Goal: Task Accomplishment & Management: Use online tool/utility

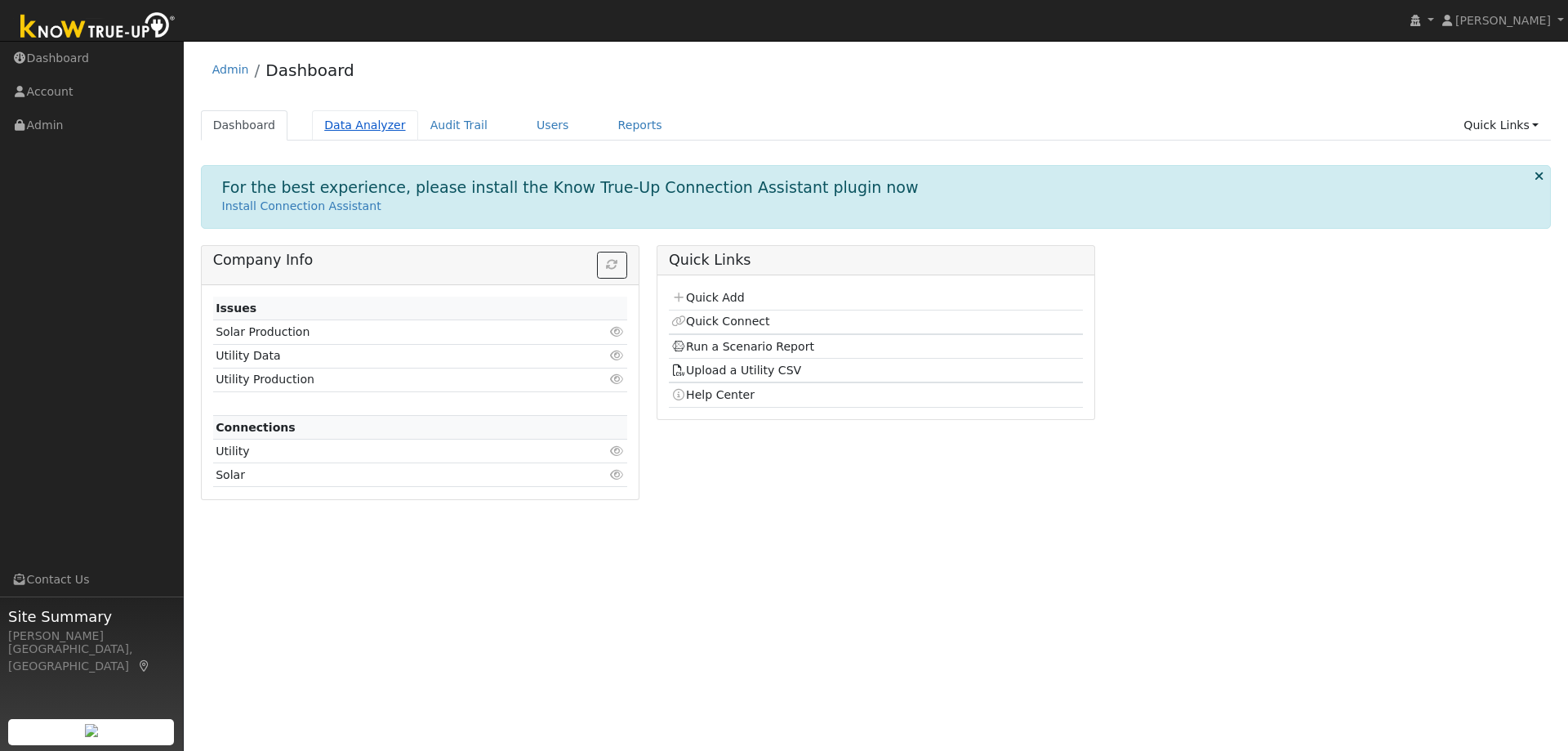
click at [380, 122] on link "Data Analyzer" at bounding box center [364, 125] width 106 height 31
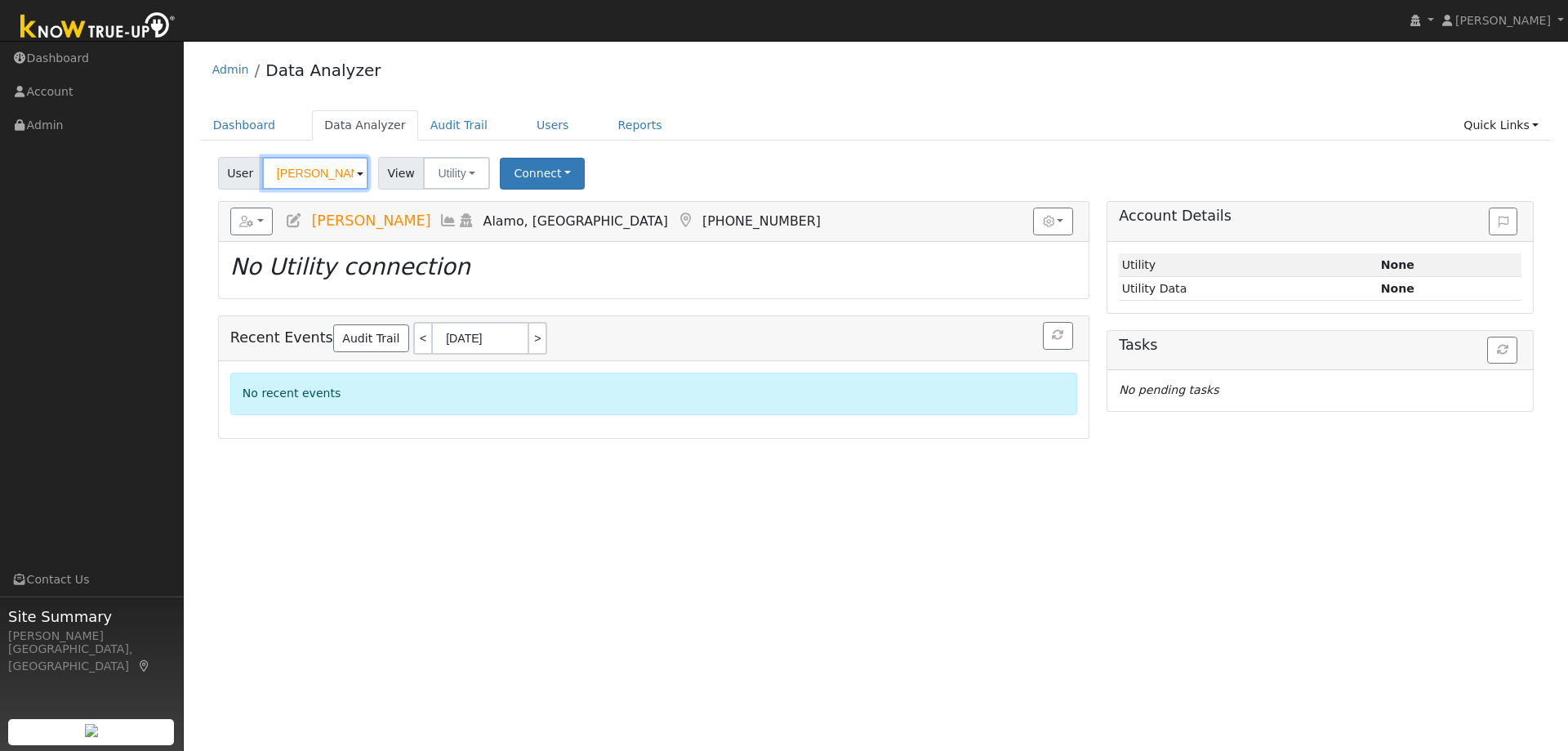
click at [339, 169] on input "[PERSON_NAME]" at bounding box center [315, 172] width 106 height 33
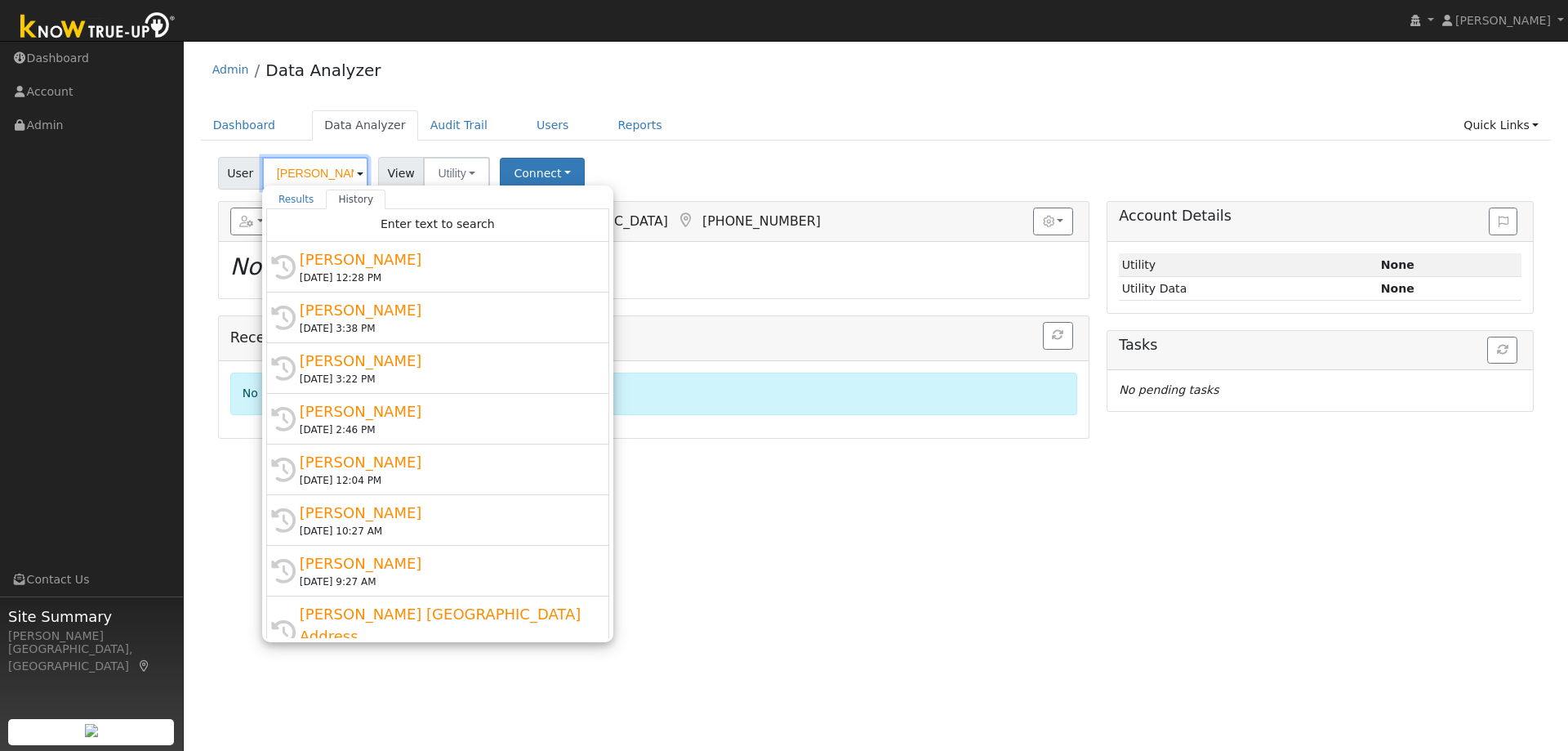
click at [339, 169] on input "[PERSON_NAME]" at bounding box center [315, 172] width 106 height 33
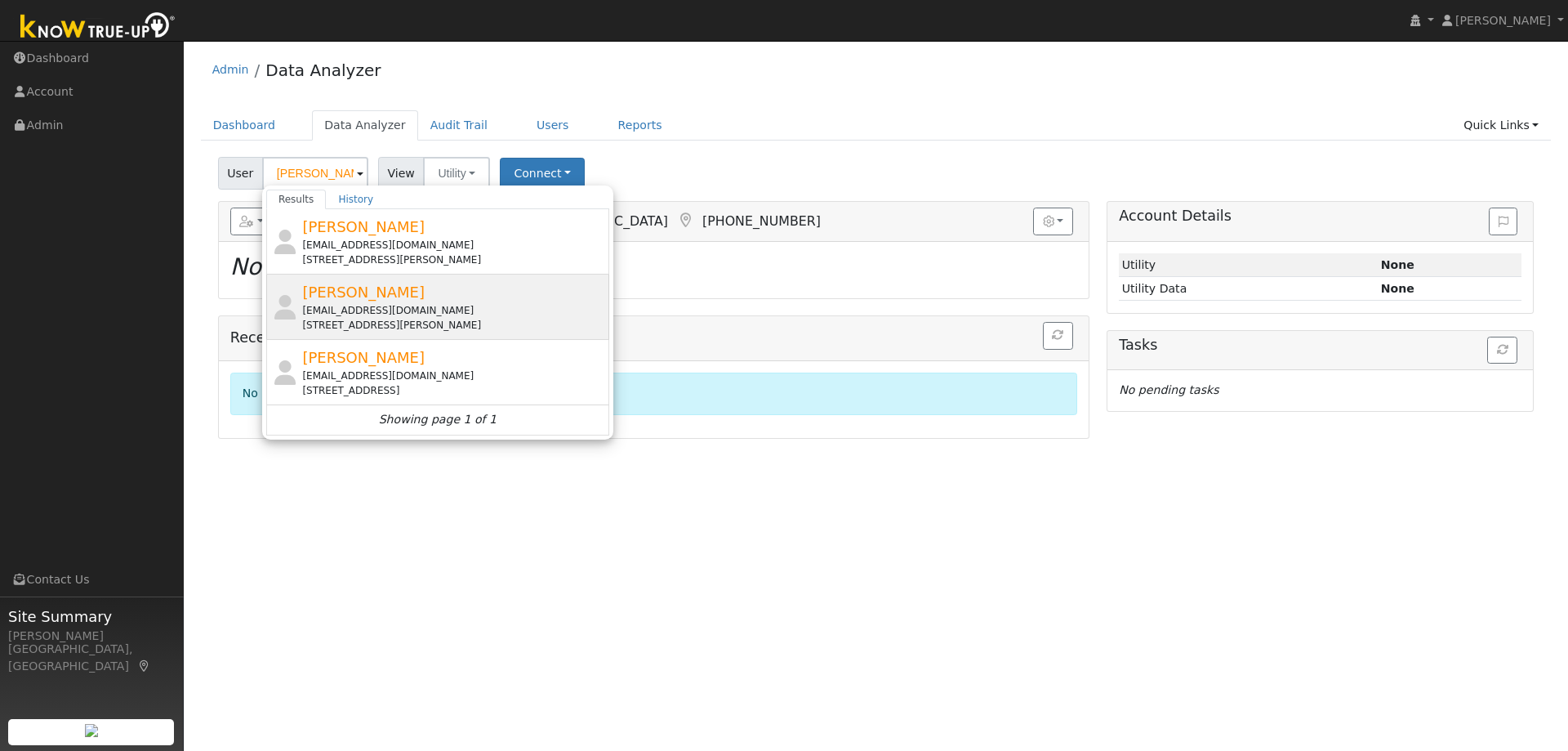
click at [411, 295] on span "[PERSON_NAME]" at bounding box center [363, 291] width 123 height 17
type input "[PERSON_NAME]"
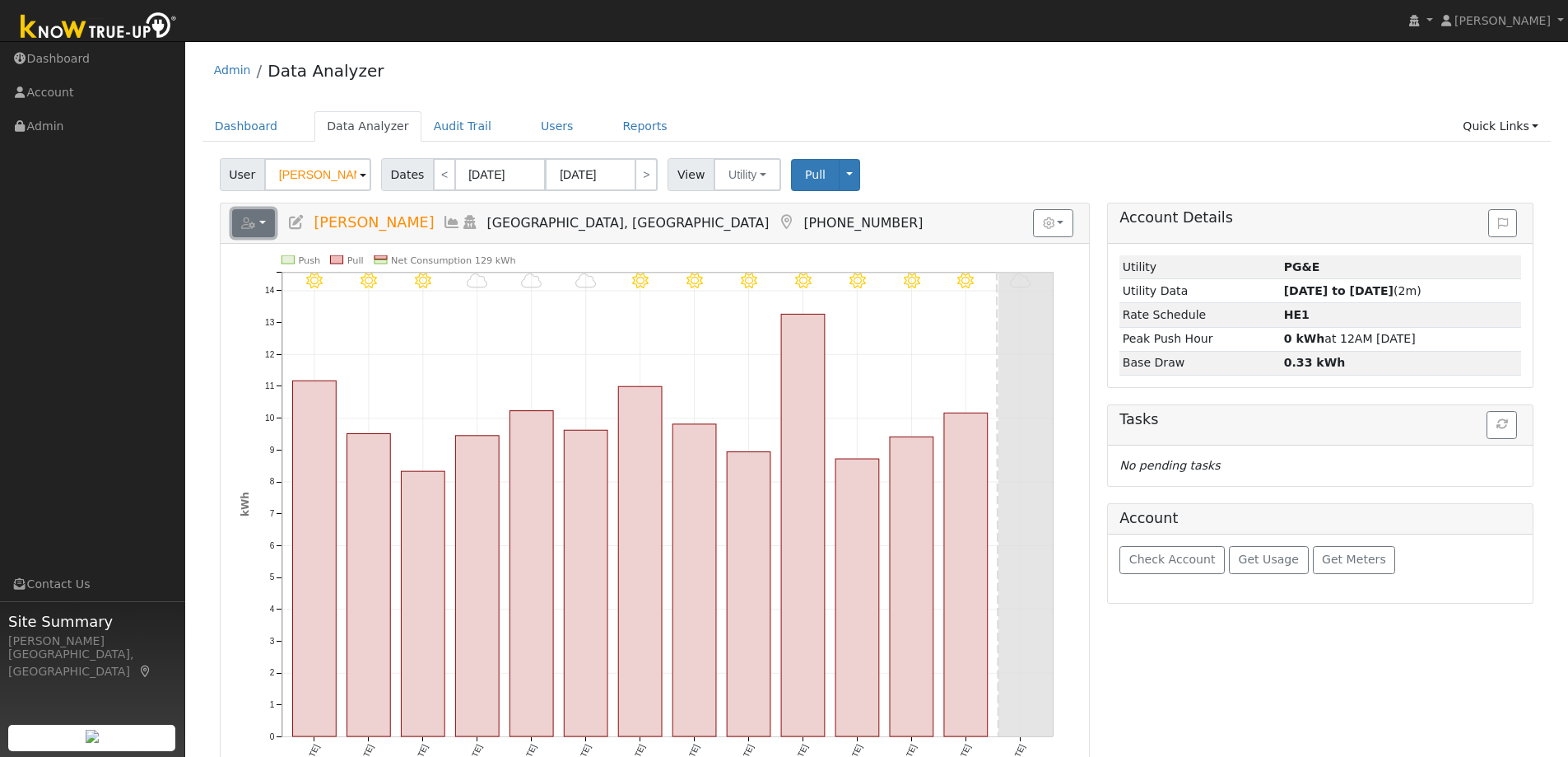
click at [266, 225] on button "button" at bounding box center [254, 223] width 44 height 28
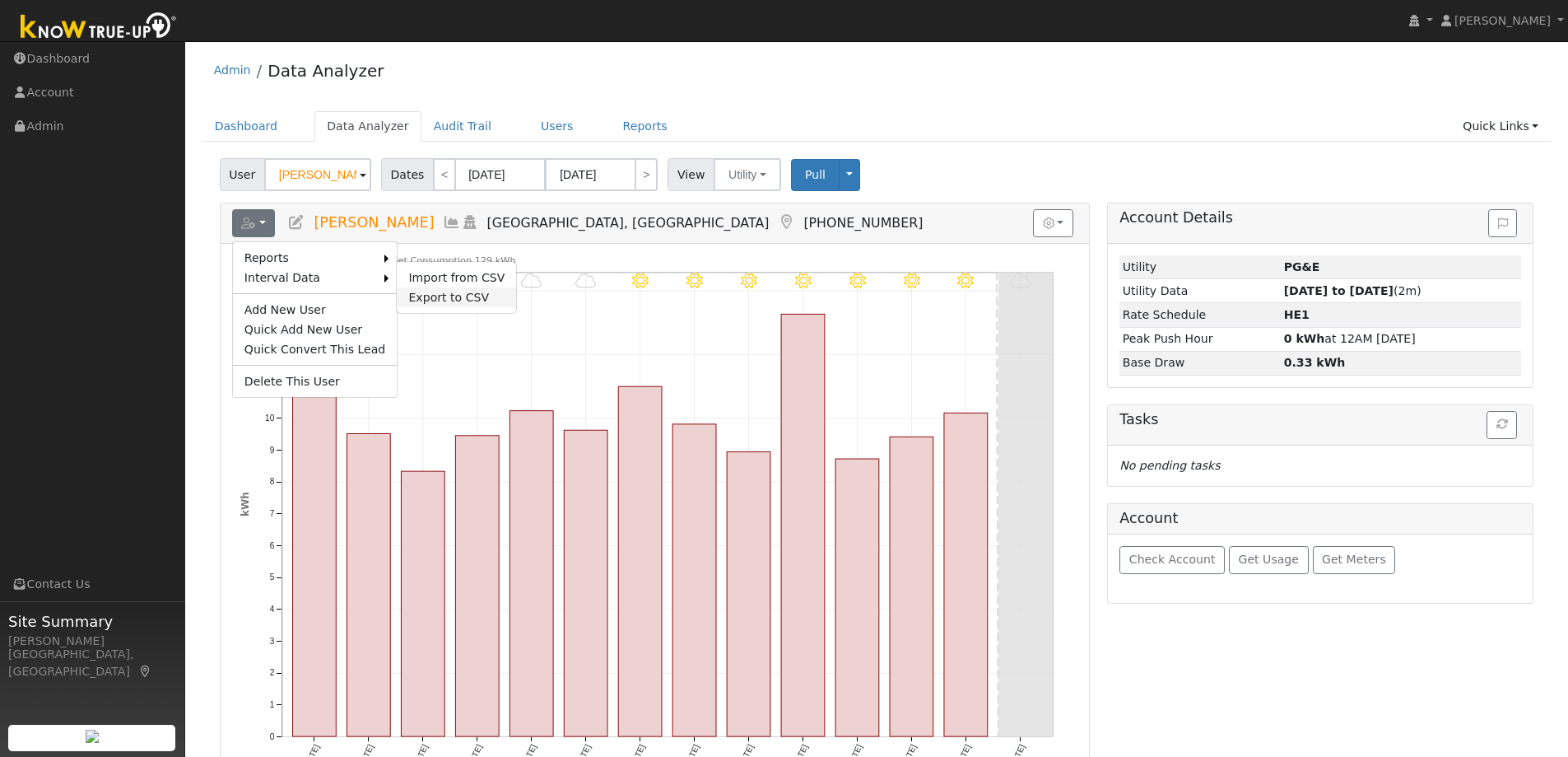
click at [415, 304] on link "Export to CSV" at bounding box center [457, 297] width 120 height 20
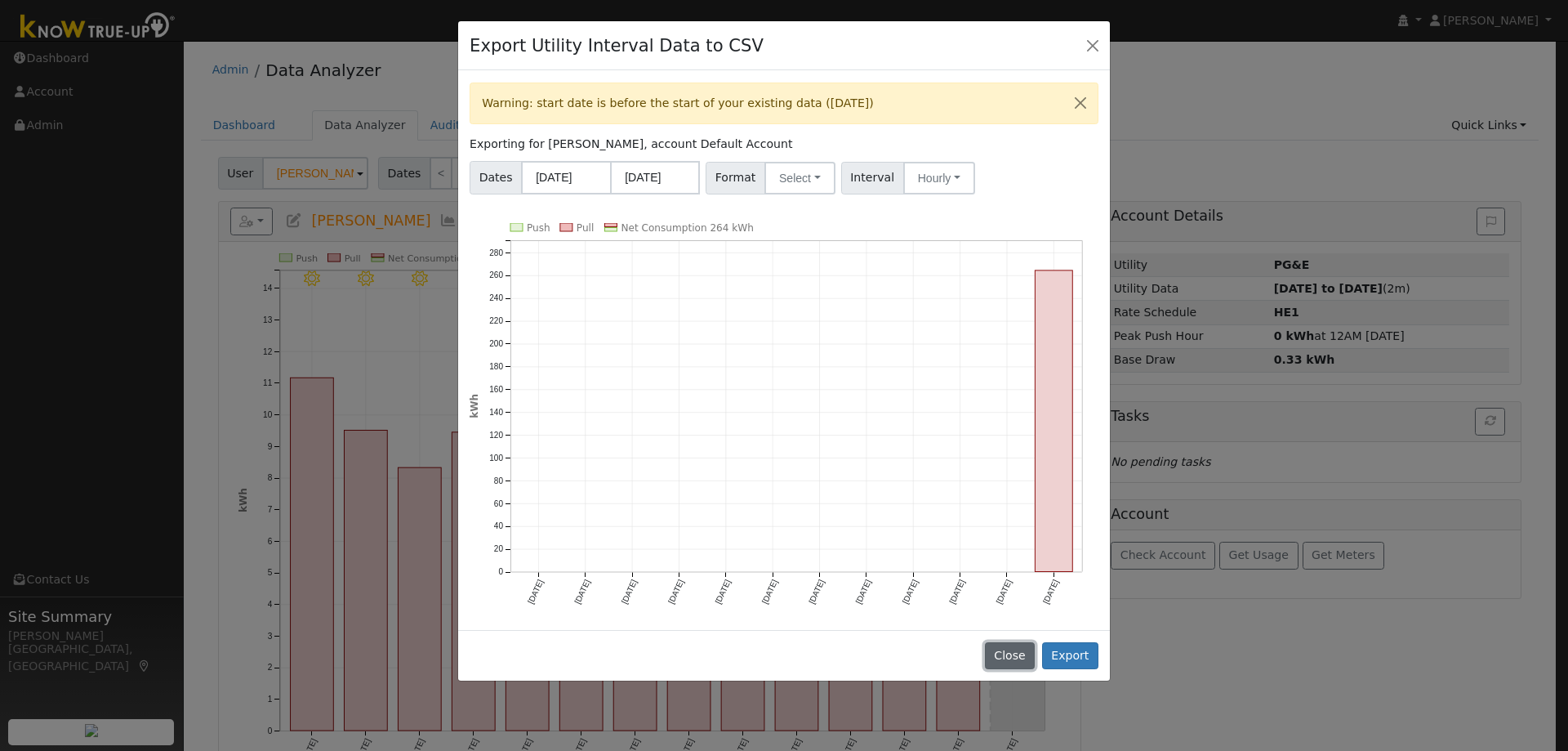
click at [1027, 656] on button "Close" at bounding box center [1009, 656] width 49 height 28
